Goal: Task Accomplishment & Management: Manage account settings

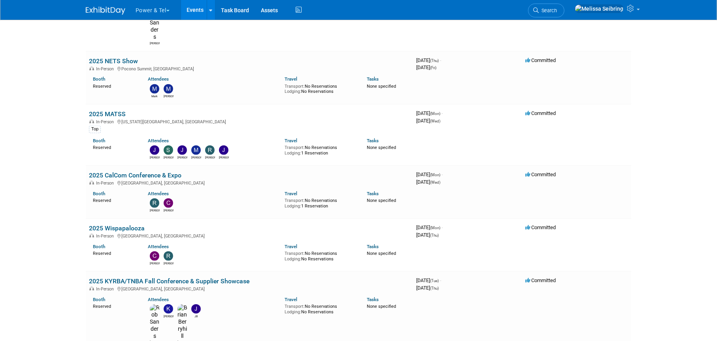
scroll to position [633, 0]
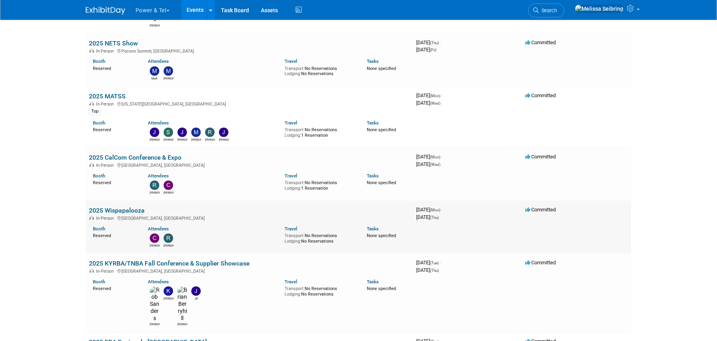
click at [136, 207] on link "2025 Wispapalooza" at bounding box center [117, 211] width 56 height 8
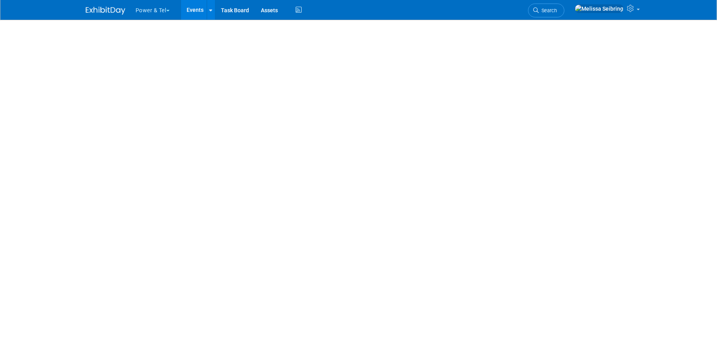
select select "Trade Show"
select select "West"
select select "Yes"
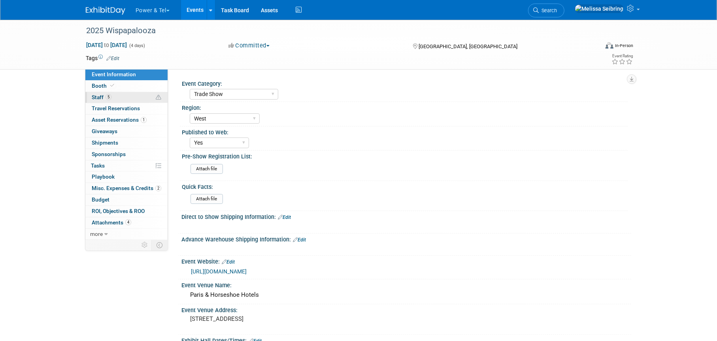
click at [100, 94] on span "Staff 5" at bounding box center [102, 97] width 20 height 6
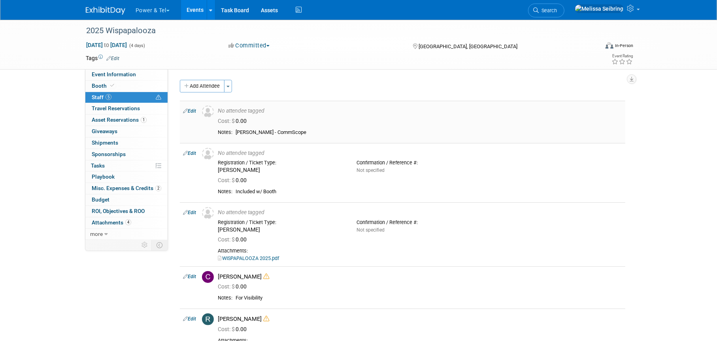
click at [194, 113] on link "Edit" at bounding box center [189, 111] width 13 height 6
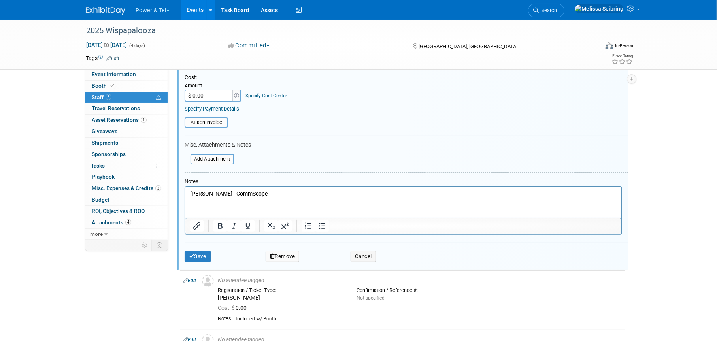
scroll to position [119, 0]
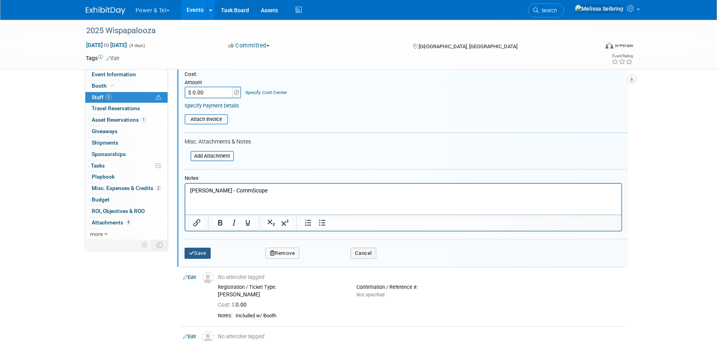
click at [206, 254] on button "Save" at bounding box center [198, 253] width 26 height 11
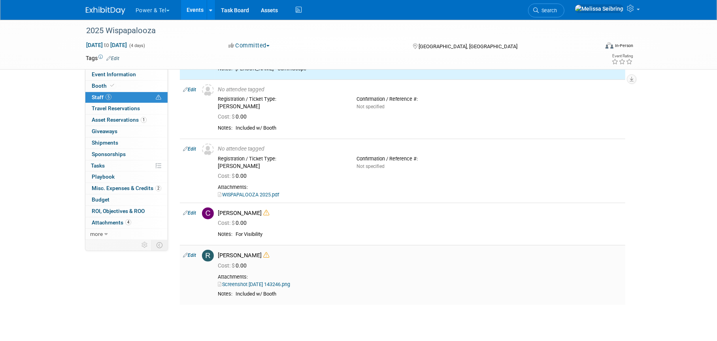
scroll to position [0, 0]
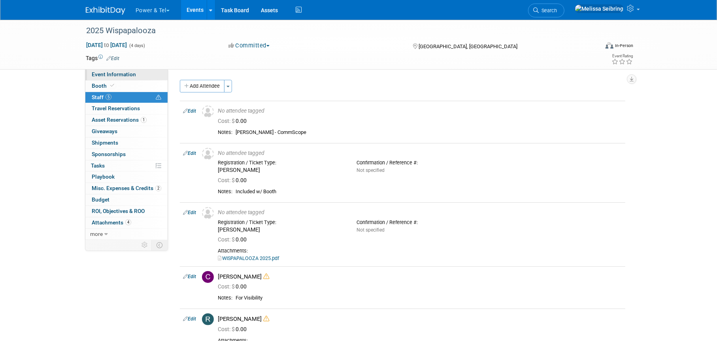
click at [125, 77] on span "Event Information" at bounding box center [114, 74] width 44 height 6
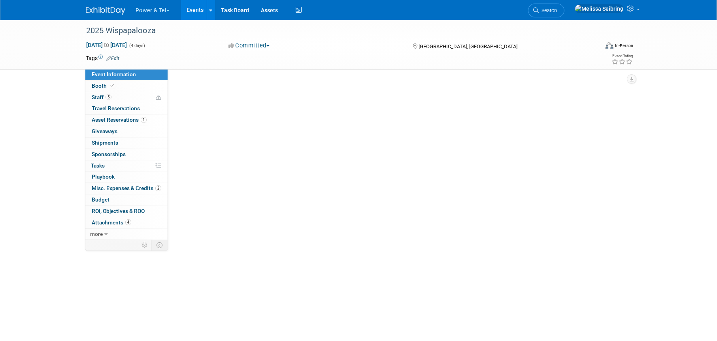
select select "Trade Show"
select select "West"
select select "Yes"
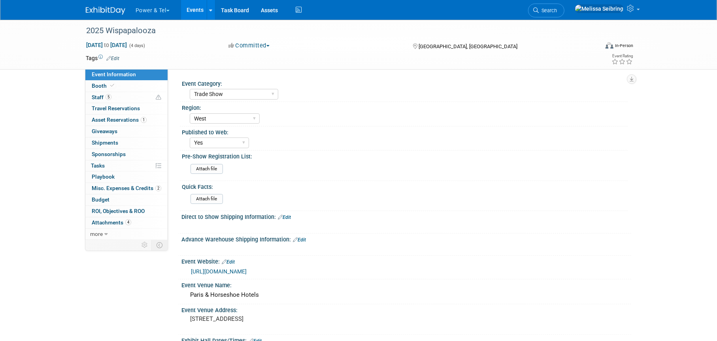
click at [247, 272] on link "https://www.wispaevents.org/wpalooza25/begin" at bounding box center [219, 272] width 56 height 6
